Goal: Information Seeking & Learning: Learn about a topic

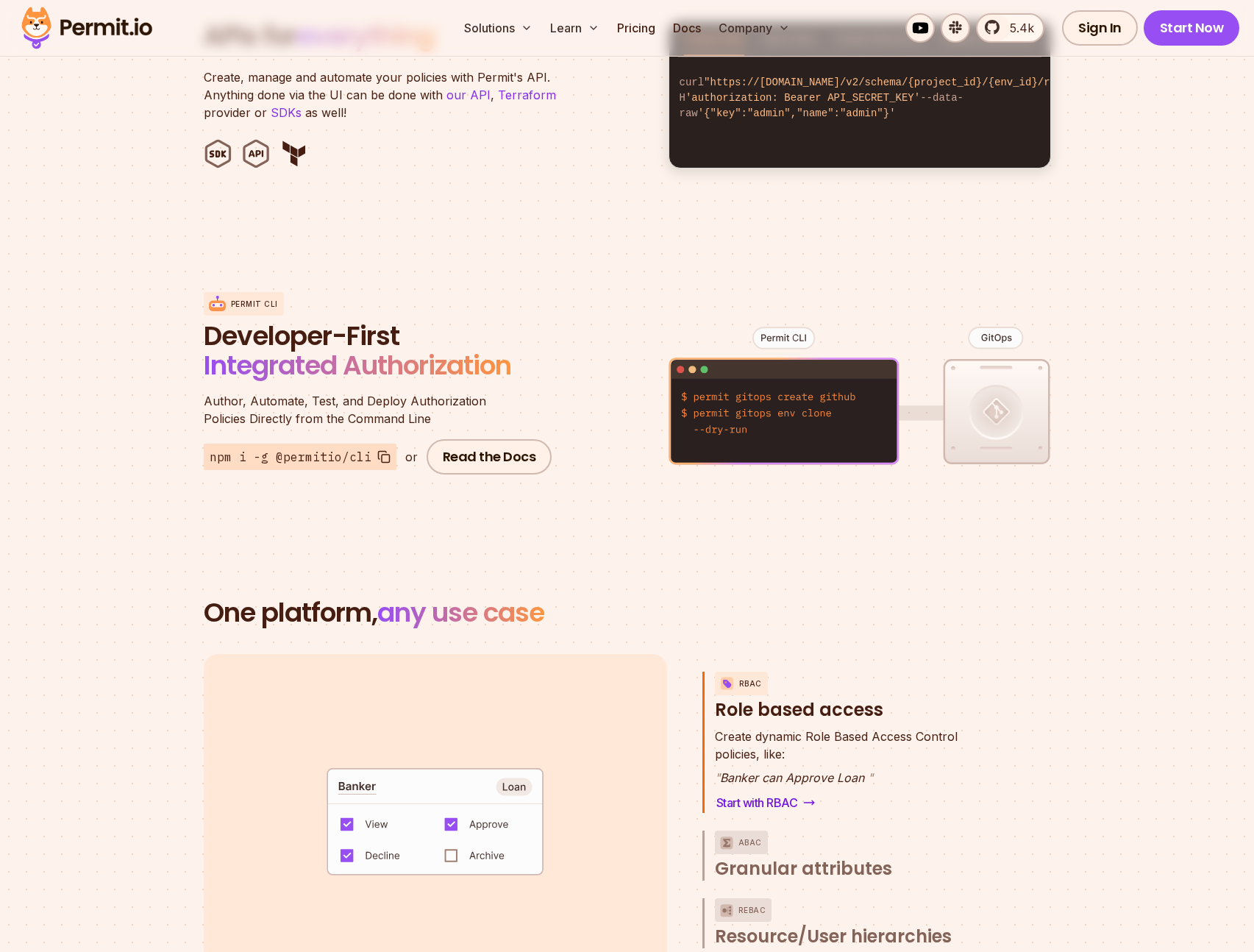
scroll to position [1604, 0]
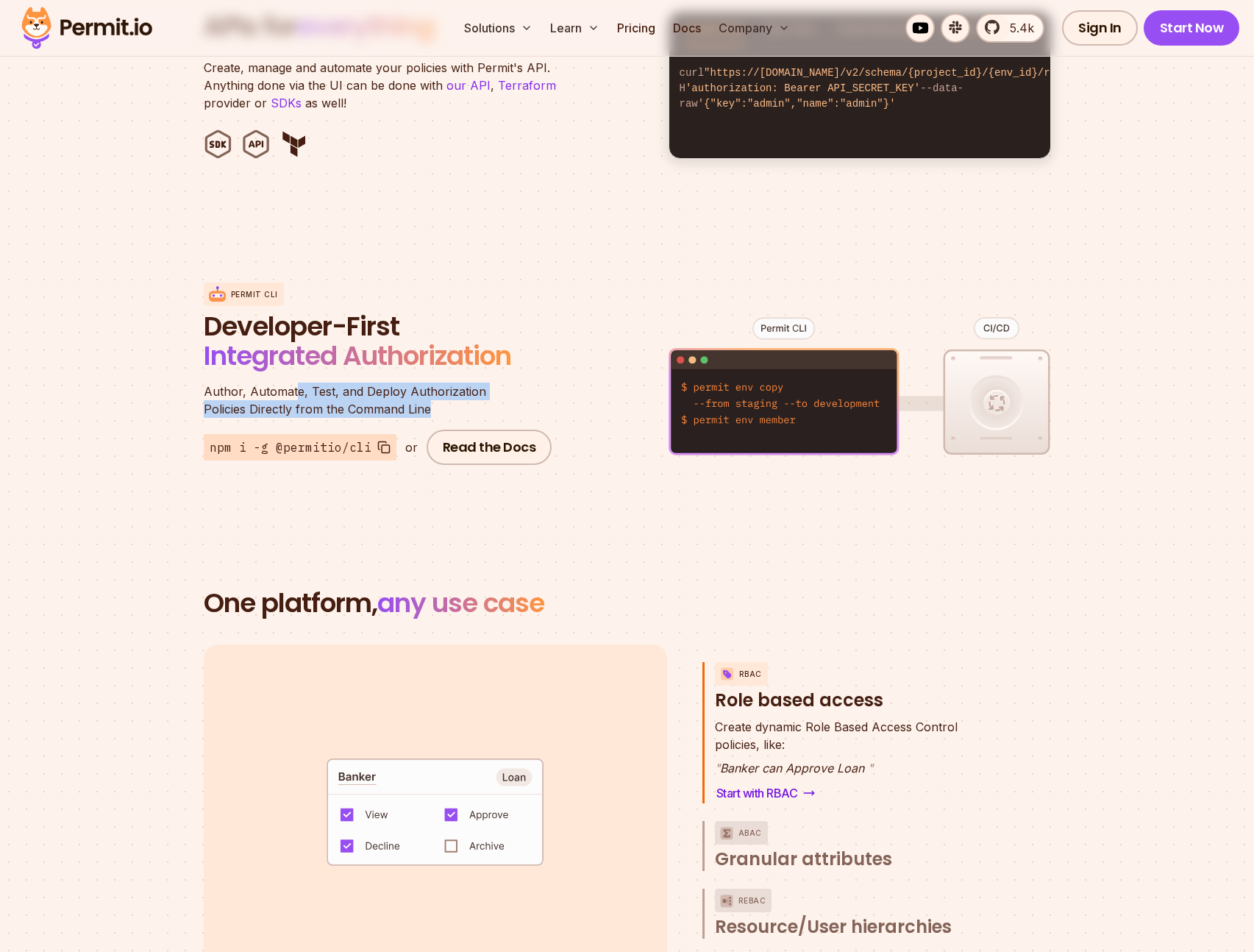
drag, startPoint x: 293, startPoint y: 374, endPoint x: 476, endPoint y: 391, distance: 183.8
click at [476, 391] on p "Author, Automate, Test, and Deploy Authorization Policies Directly from the Com…" at bounding box center [380, 401] width 353 height 35
click at [472, 389] on p "Author, Automate, Test, and Deploy Authorization Policies Directly from the Com…" at bounding box center [380, 401] width 353 height 35
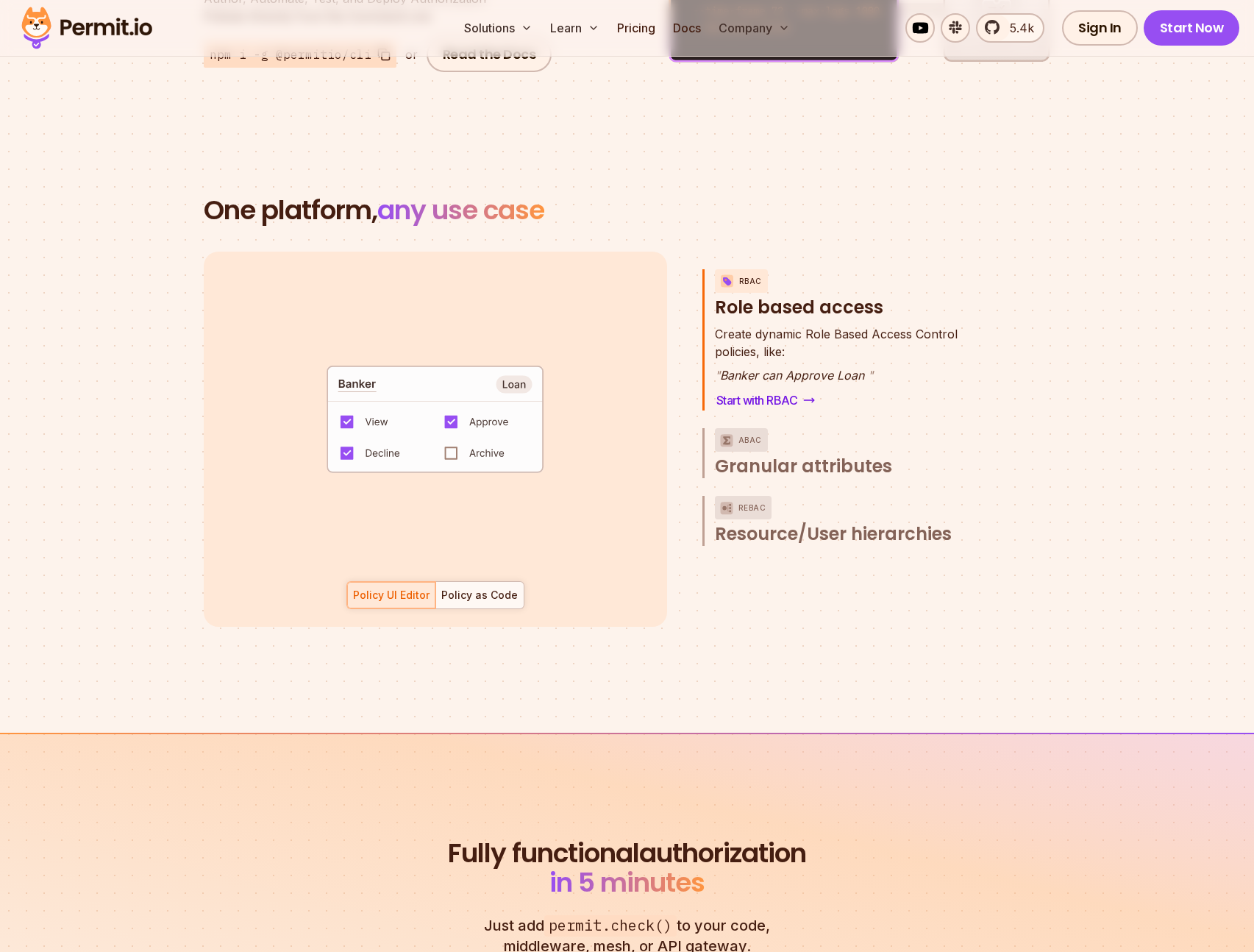
scroll to position [2049, 0]
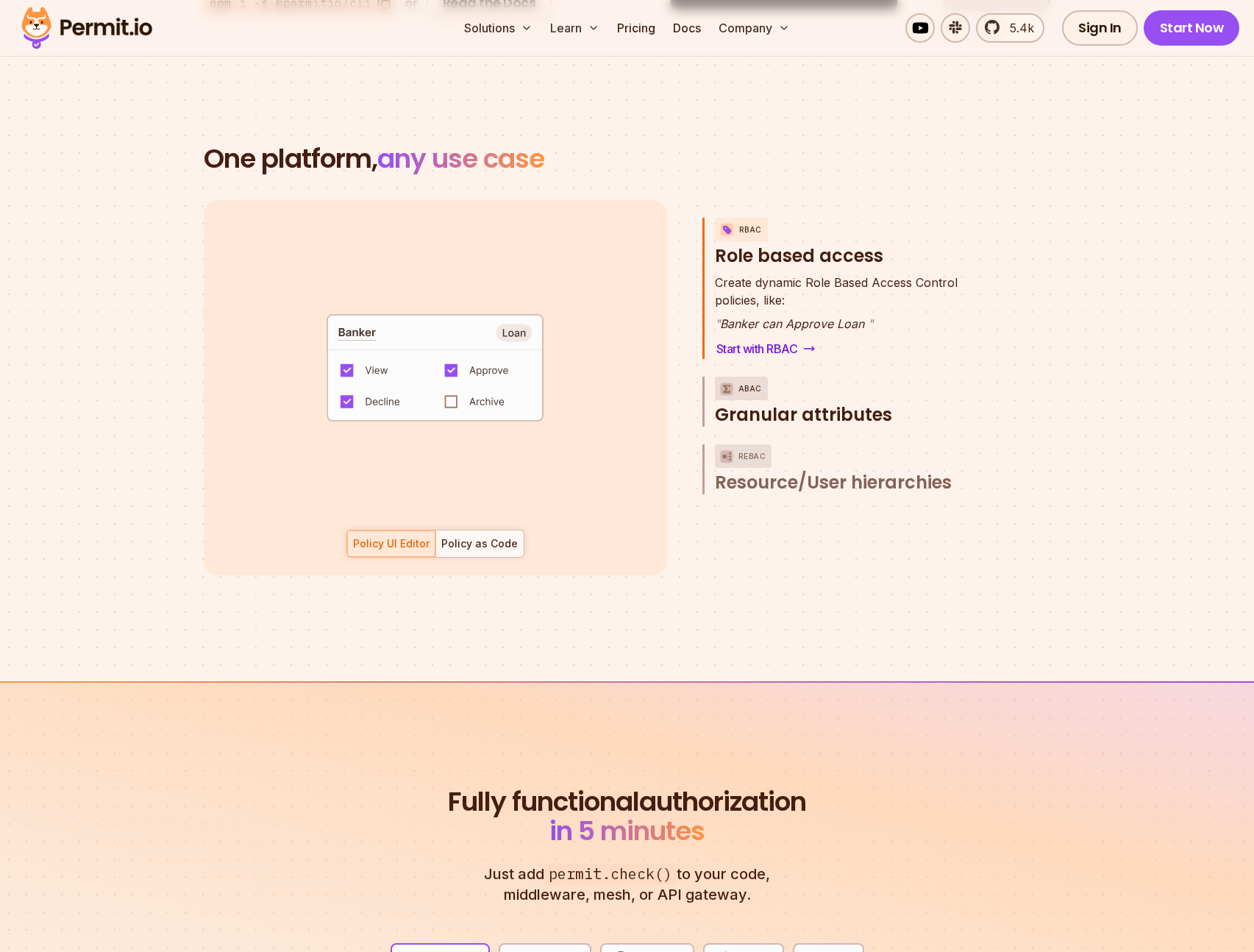
click at [802, 406] on span "Granular attributes" at bounding box center [803, 415] width 177 height 24
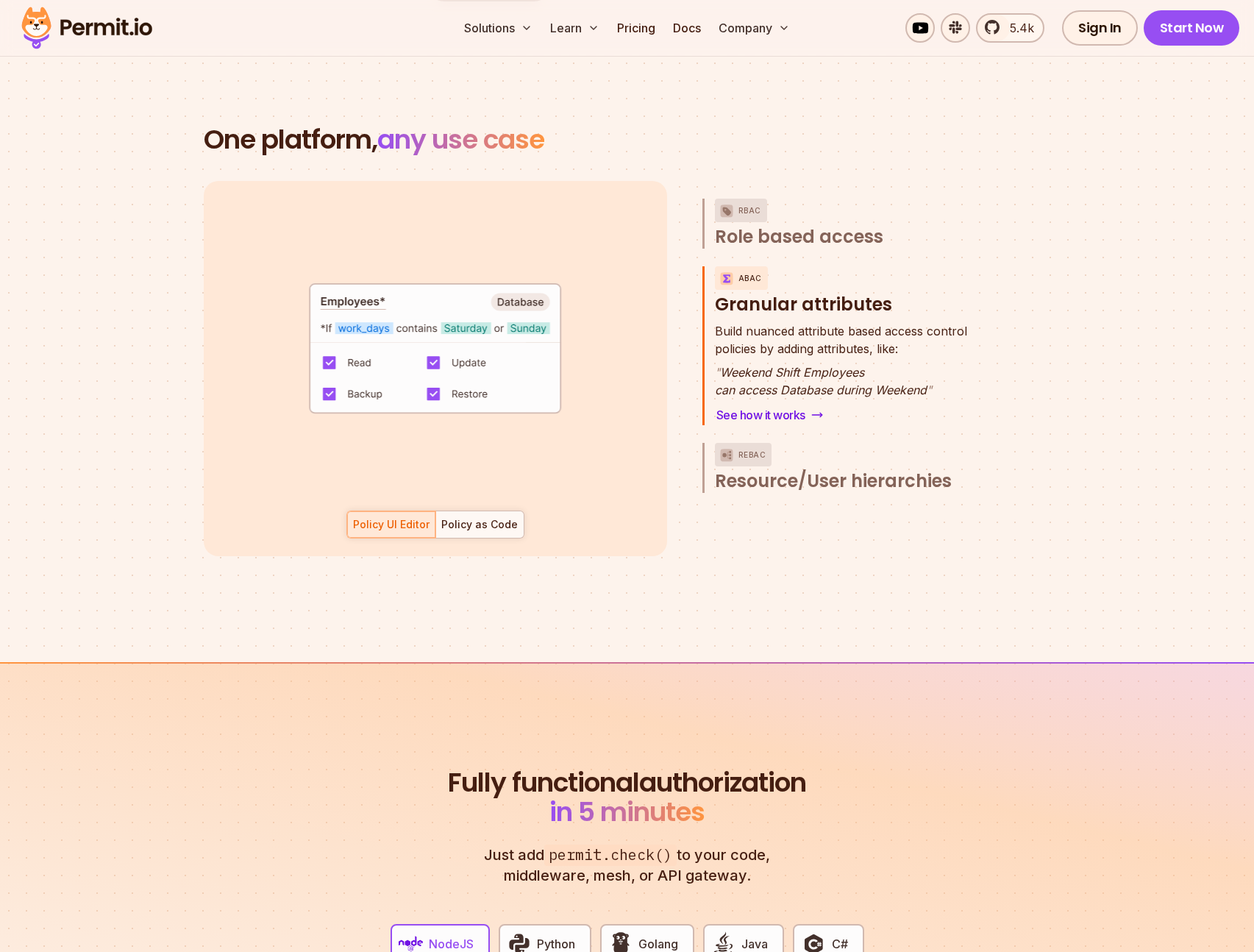
scroll to position [2077, 0]
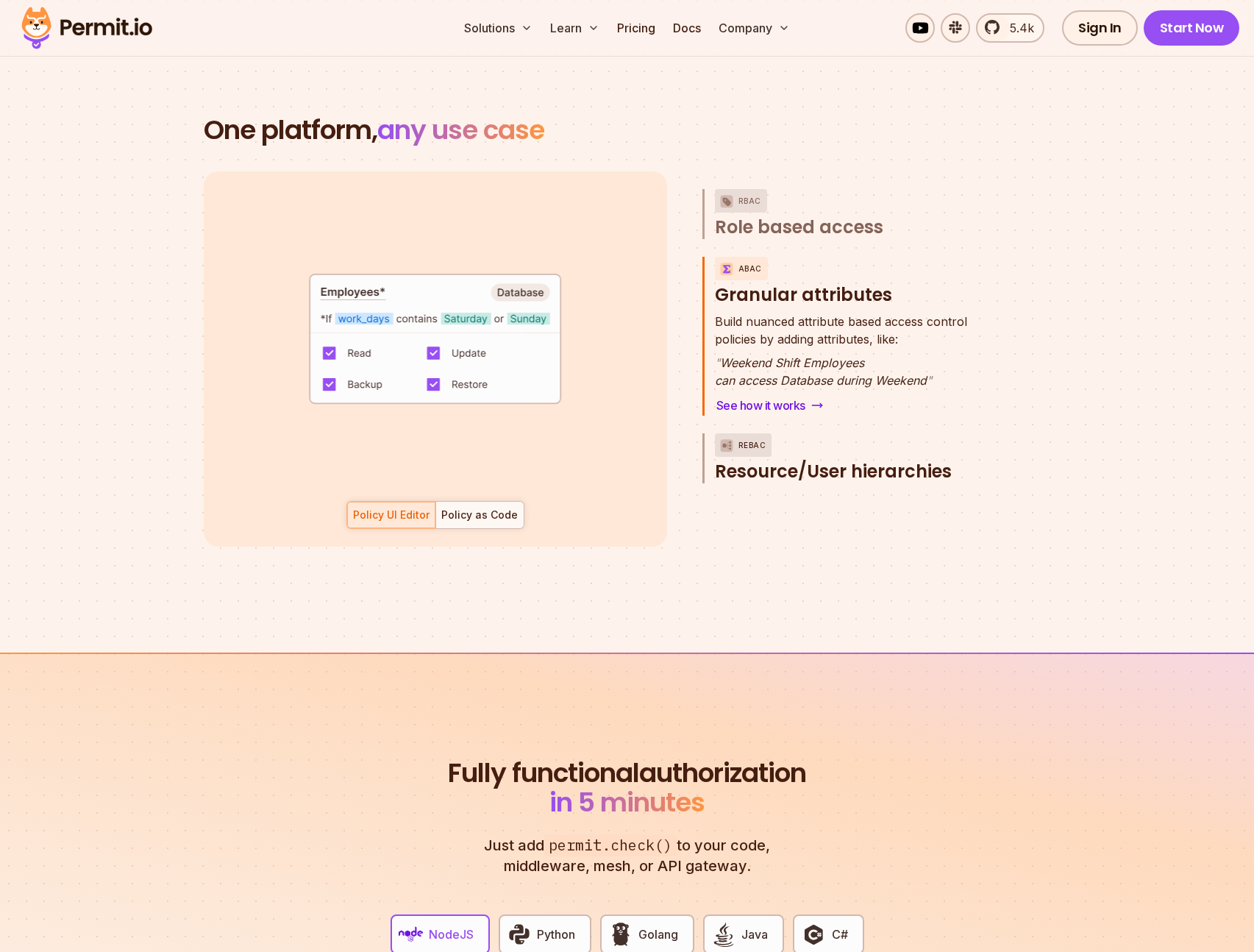
click at [771, 460] on span "Resource/User hierarchies" at bounding box center [833, 472] width 237 height 24
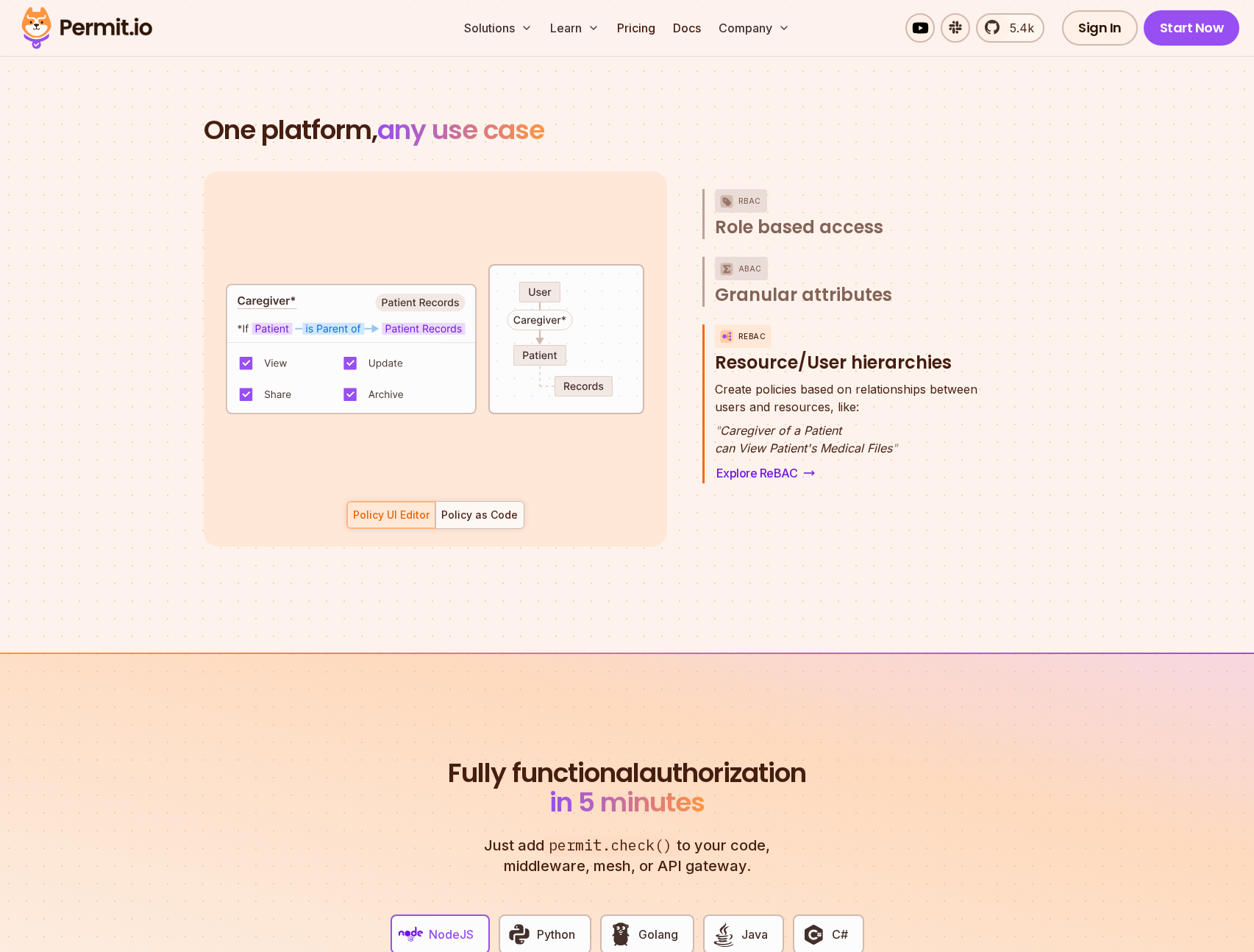
click at [760, 560] on section "One platform, any use case RBAC Role based access default allow := false allow …" at bounding box center [627, 349] width 1254 height 607
click at [488, 508] on div "Policy as Code" at bounding box center [479, 515] width 77 height 15
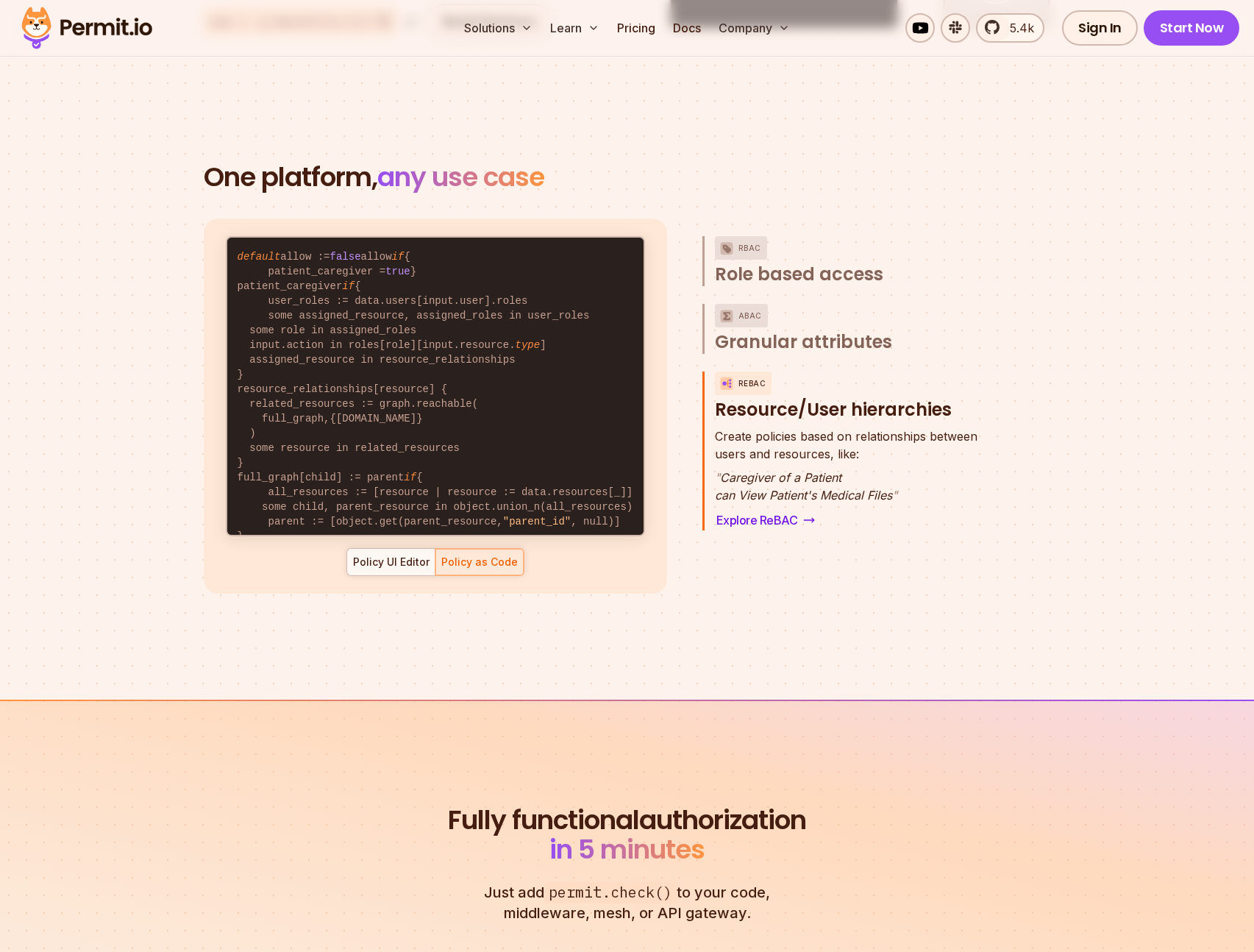
scroll to position [76, 0]
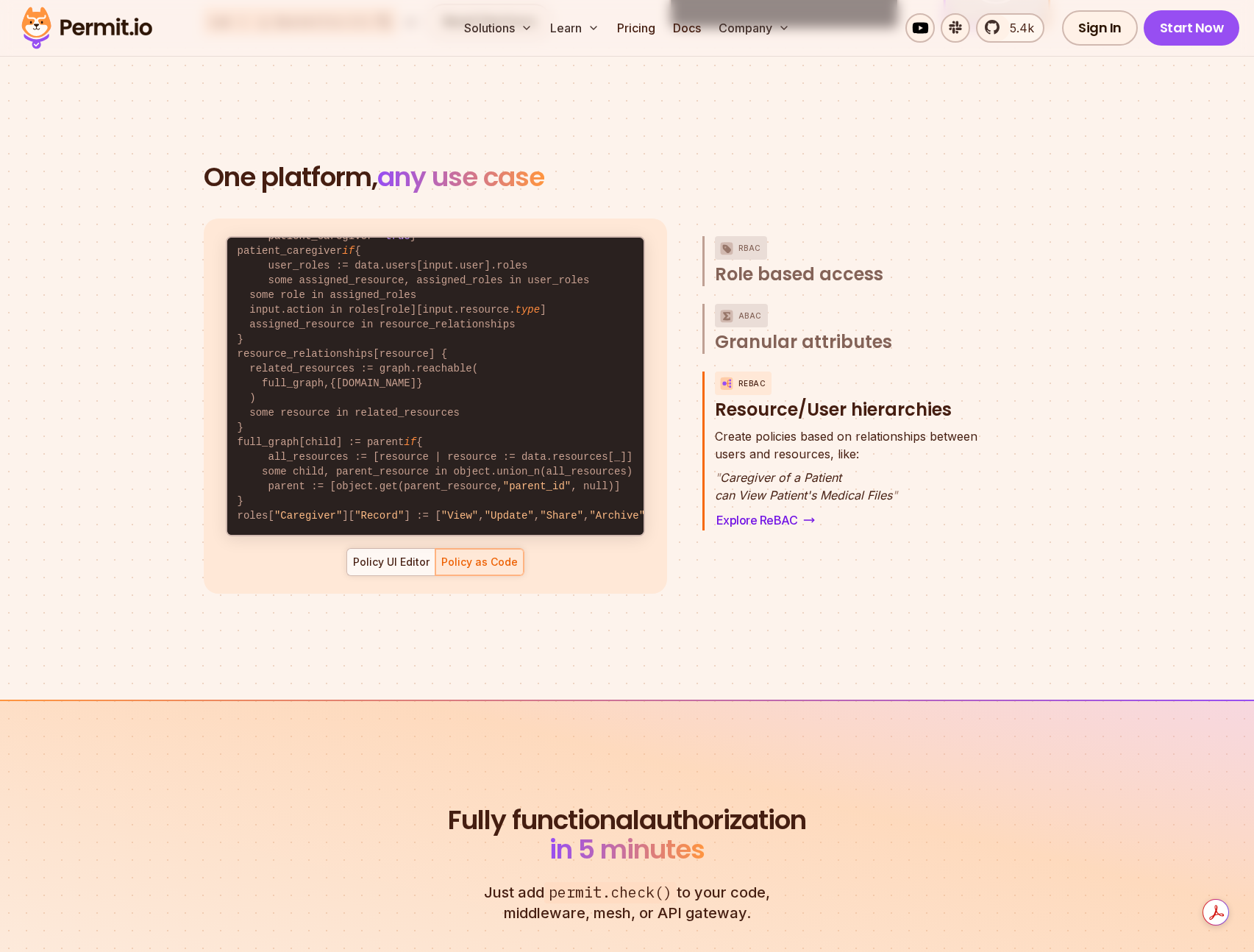
click at [744, 610] on section "One platform, any use case RBAC Role based access default allow := false allow …" at bounding box center [627, 395] width 1254 height 607
click at [752, 120] on section "One platform, any use case RBAC Role based access default allow := false allow …" at bounding box center [627, 395] width 1254 height 607
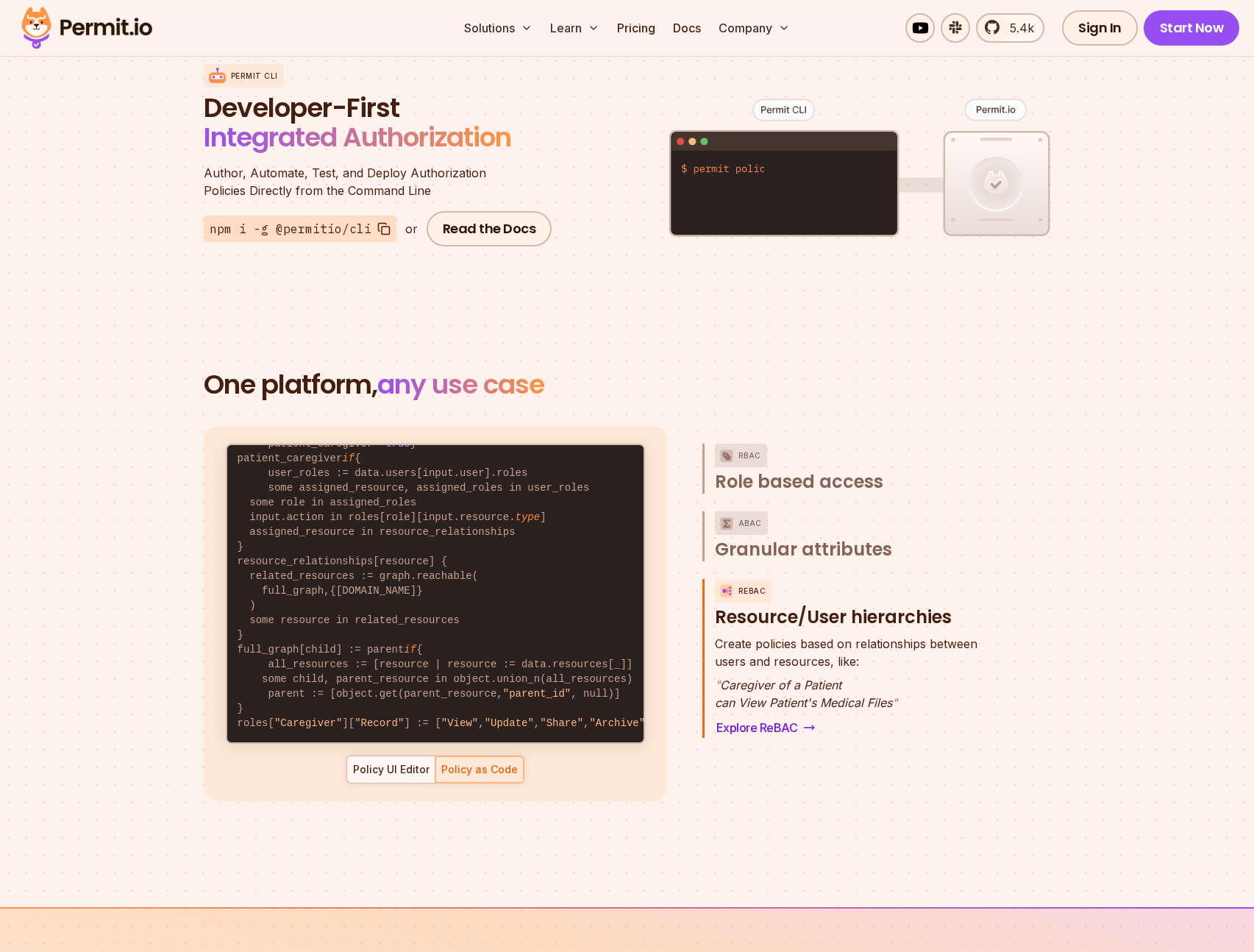
scroll to position [1842, 0]
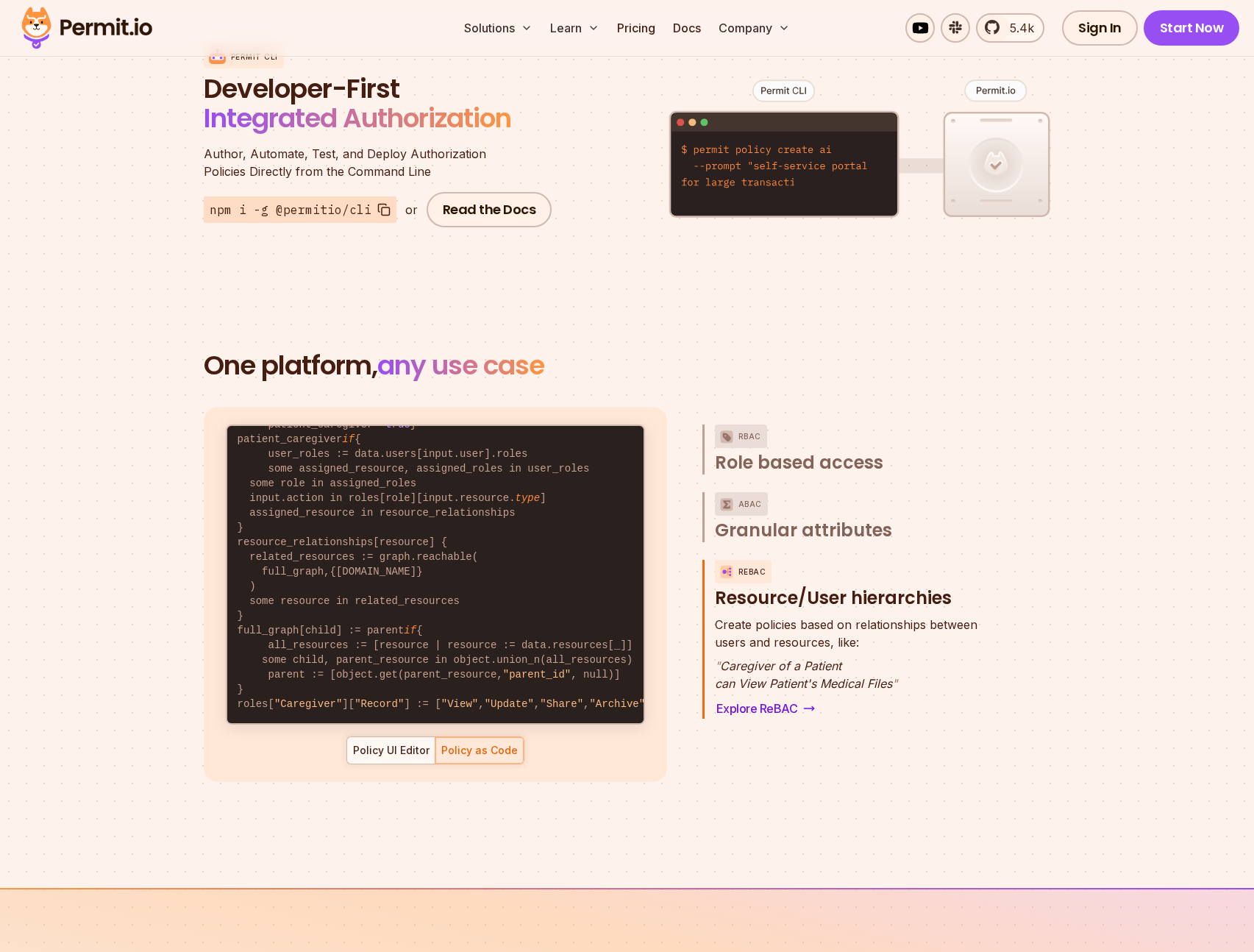
click at [762, 330] on section "One platform, any use case RBAC Role based access default allow := false allow …" at bounding box center [627, 584] width 1254 height 607
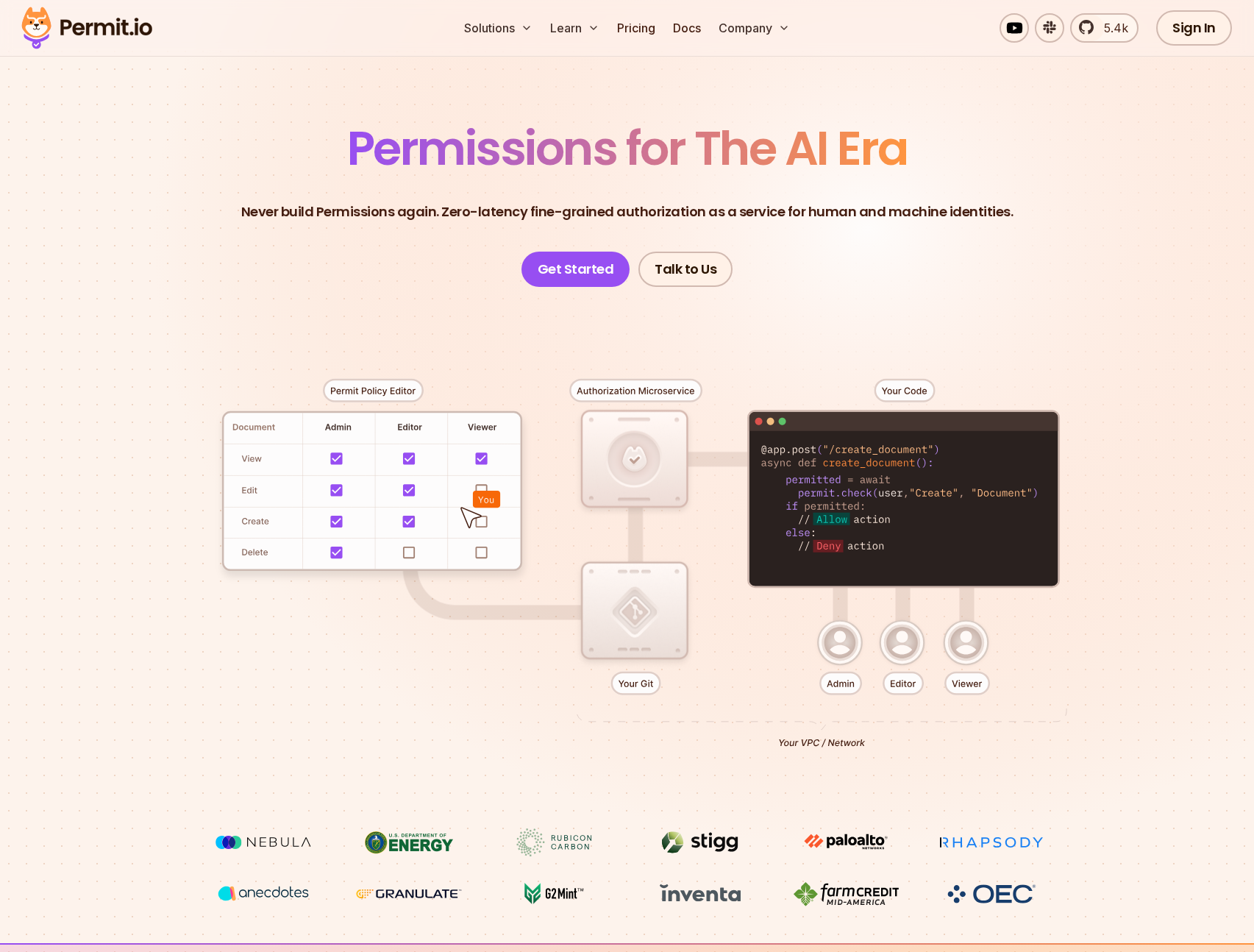
scroll to position [0, 0]
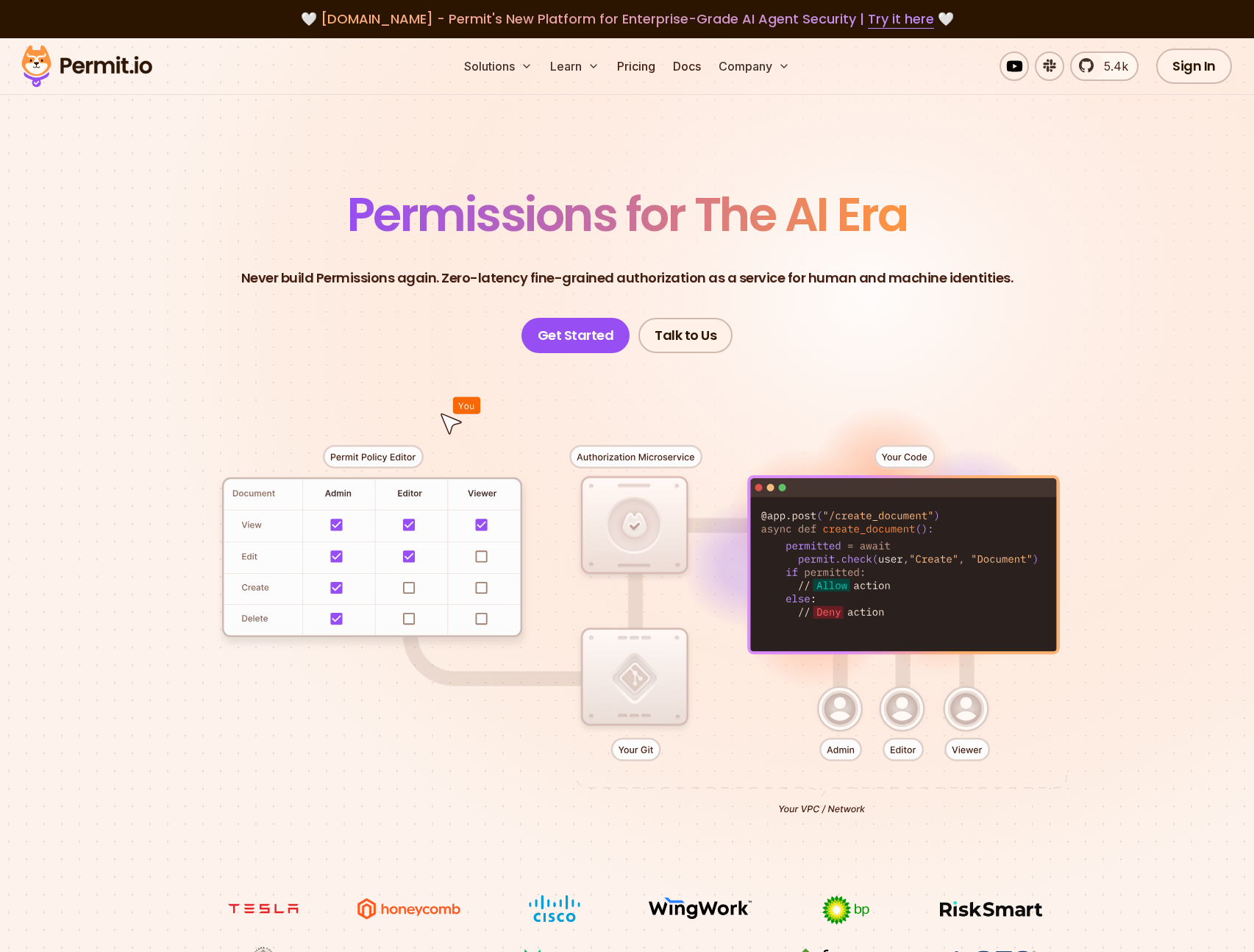
click at [1000, 305] on header "Permissions for The AI Era Never build Permissions again. Zero-latency fine-gra…" at bounding box center [627, 272] width 1030 height 161
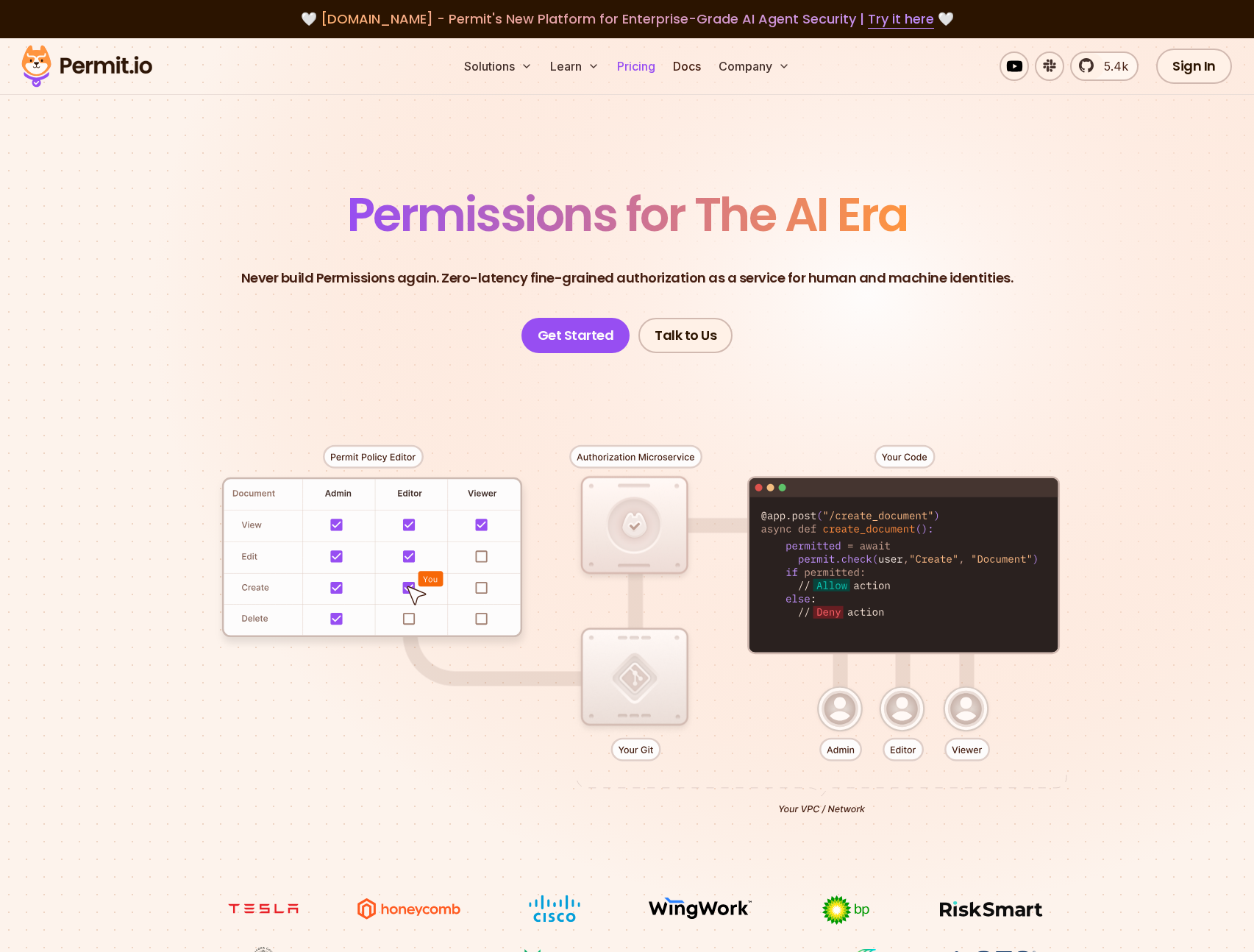
click at [641, 67] on link "Pricing" at bounding box center [636, 66] width 50 height 30
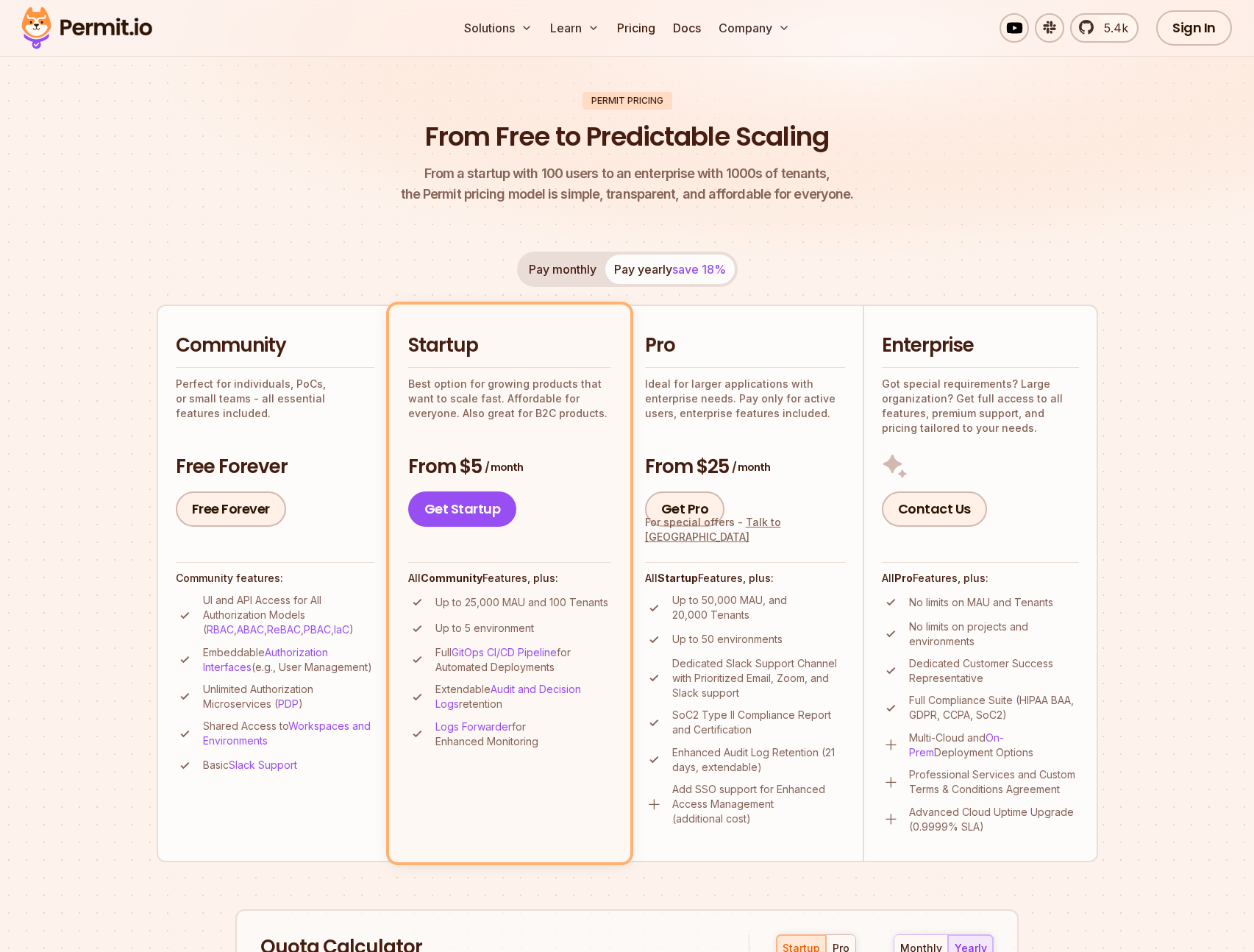
scroll to position [97, 0]
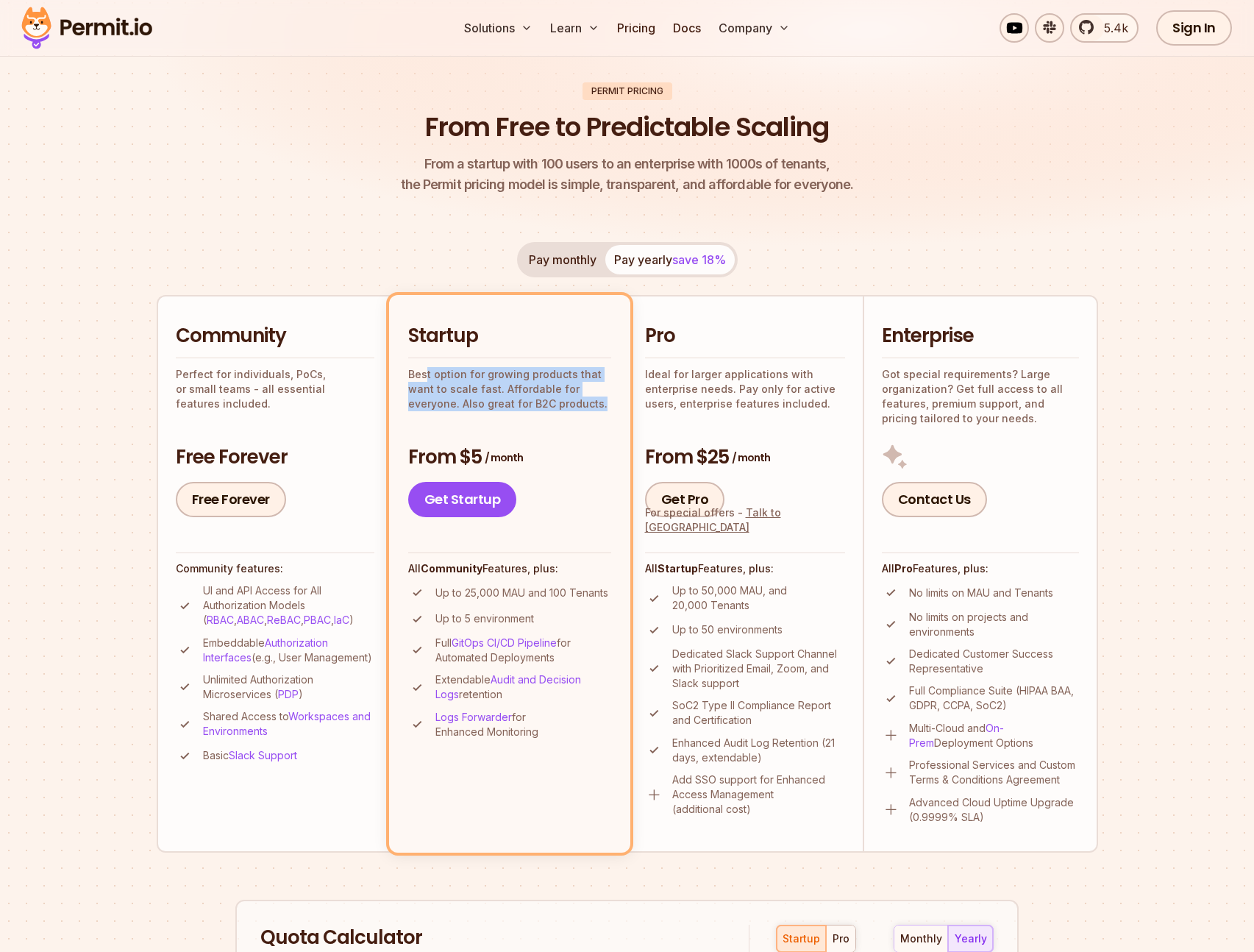
drag, startPoint x: 426, startPoint y: 378, endPoint x: 598, endPoint y: 421, distance: 177.3
click at [598, 421] on div "Startup Best option for growing products that want to scale fast. Affordable fo…" at bounding box center [510, 419] width 203 height 194
drag, startPoint x: 469, startPoint y: 596, endPoint x: 542, endPoint y: 822, distance: 237.5
click at [542, 822] on li "Startup Best option for growing products that want to scale fast. Affordable fo…" at bounding box center [509, 574] width 241 height 557
click at [1017, 613] on p "No limits on projects and environments" at bounding box center [994, 625] width 170 height 30
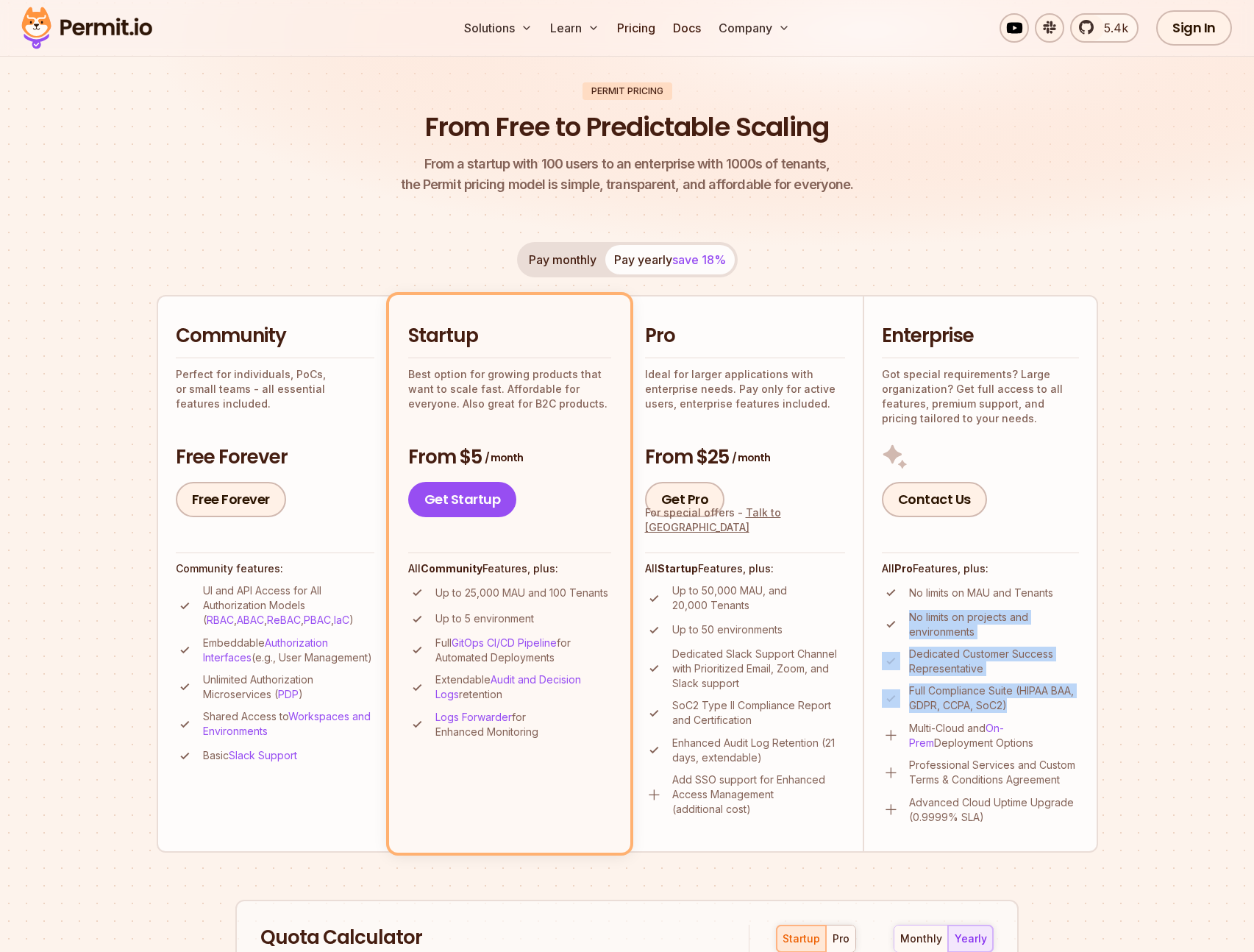
drag, startPoint x: 909, startPoint y: 613, endPoint x: 1064, endPoint y: 707, distance: 181.3
click at [1064, 707] on ul "No limits on MAU and Tenants No limits on projects and environments Dedicated C…" at bounding box center [980, 704] width 197 height 240
click at [1064, 707] on p "Full Compliance Suite (HIPAA BAA, GDPR, CCPA, SoC2)" at bounding box center [994, 698] width 170 height 30
drag, startPoint x: 909, startPoint y: 728, endPoint x: 1052, endPoint y: 739, distance: 143.4
click at [1052, 739] on p "Multi-Cloud and On-Prem Deployment Options" at bounding box center [994, 735] width 170 height 30
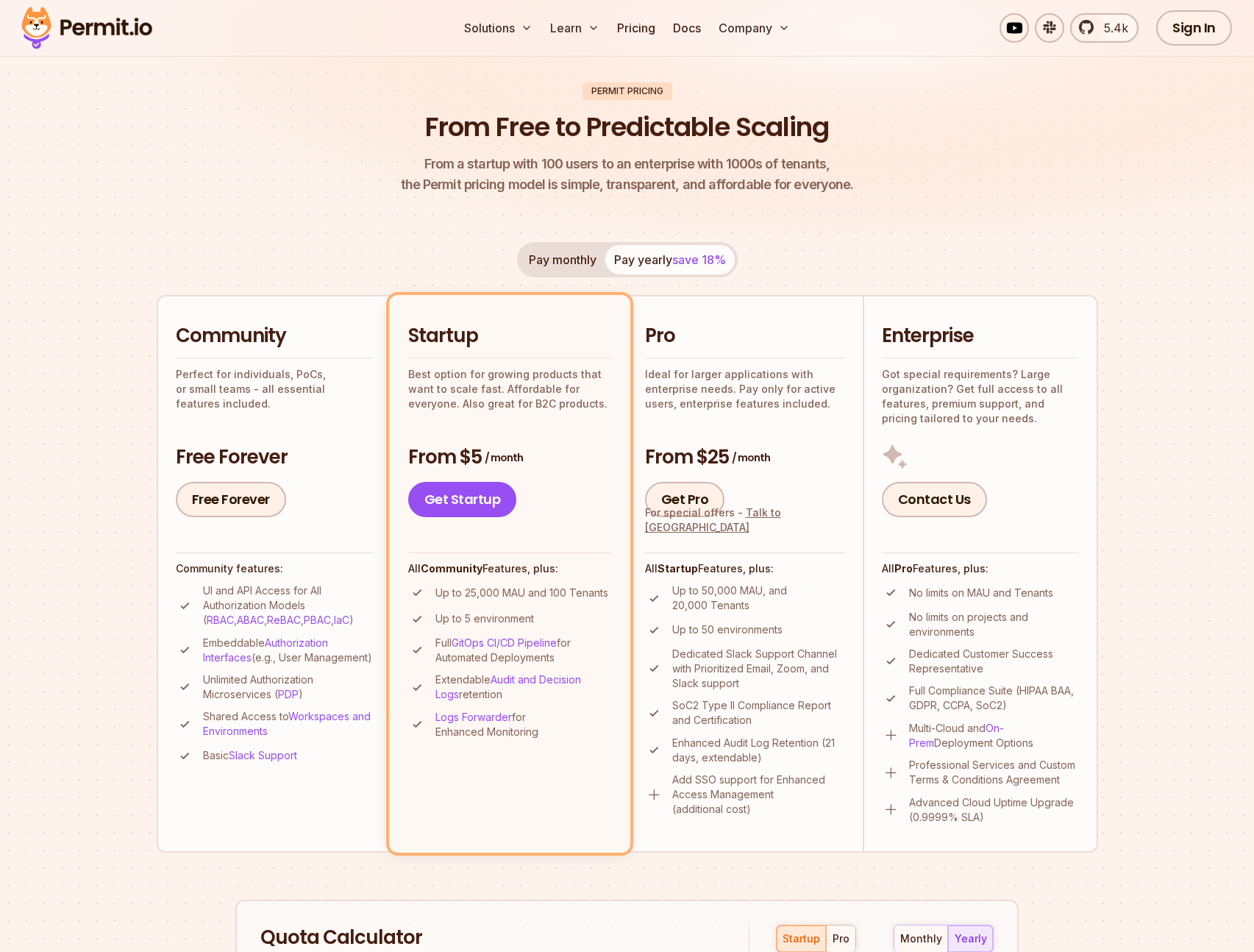
click at [1052, 739] on p "Multi-Cloud and On-Prem Deployment Options" at bounding box center [994, 735] width 170 height 30
drag, startPoint x: 912, startPoint y: 766, endPoint x: 1066, endPoint y: 826, distance: 165.3
click at [1066, 826] on li "Enterprise Got special requirements? Large organization? Get full access to all…" at bounding box center [980, 574] width 235 height 557
click at [1063, 821] on p "Advanced Cloud Uptime Upgrade (0.9999% SLA)" at bounding box center [994, 810] width 170 height 30
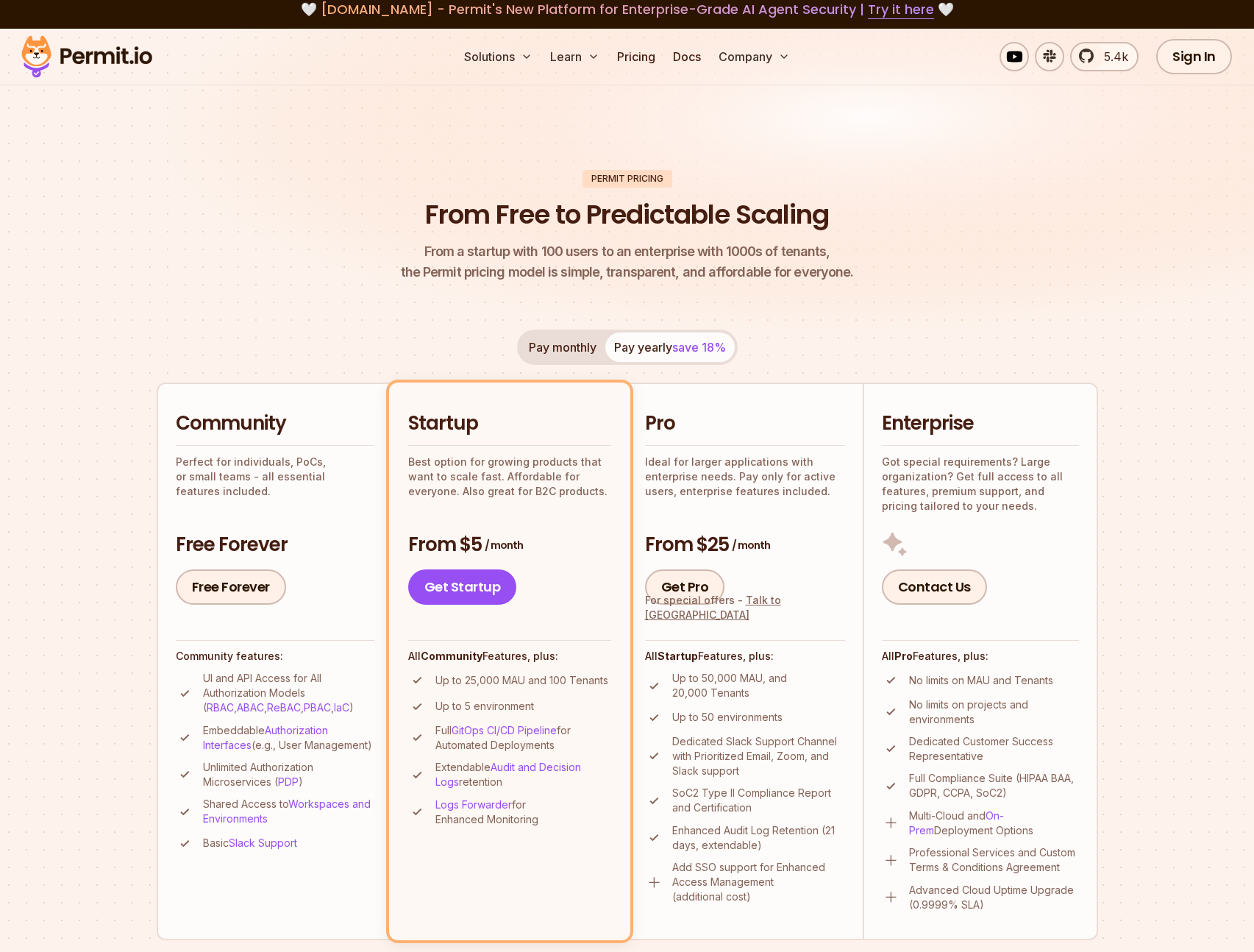
scroll to position [0, 0]
